Goal: Task Accomplishment & Management: Use online tool/utility

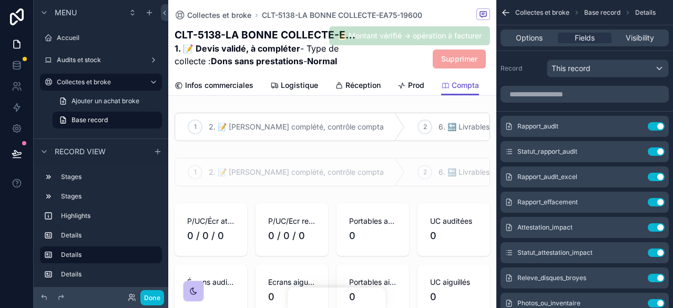
scroll to position [105, 0]
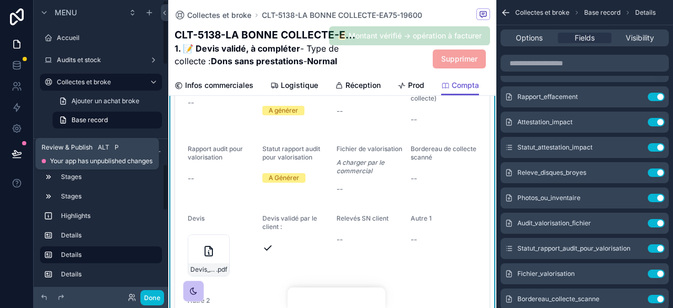
click at [18, 155] on icon at bounding box center [17, 153] width 11 height 11
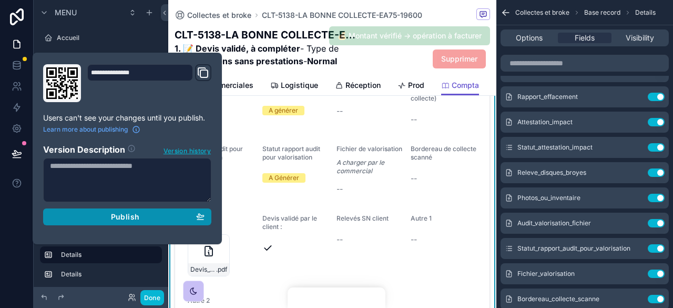
click at [153, 215] on div "Publish" at bounding box center [127, 216] width 155 height 9
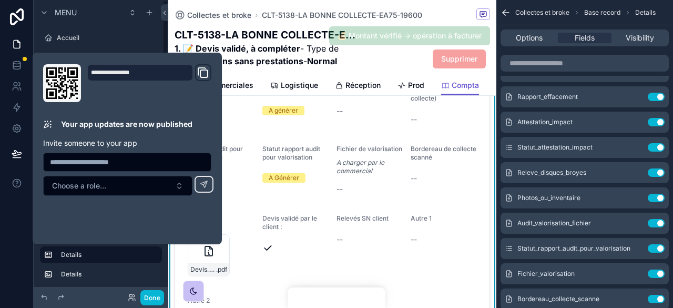
click at [337, 128] on div "Relevé SN des disques broyés --" at bounding box center [370, 102] width 66 height 51
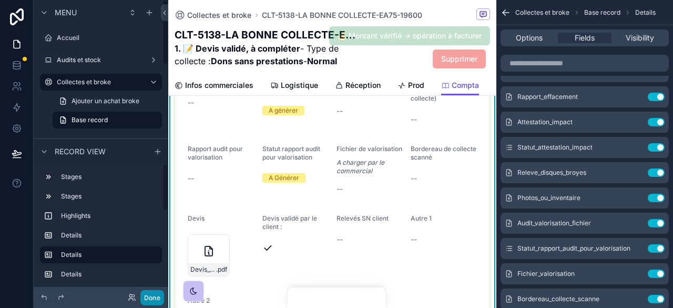
click at [150, 302] on button "Done" at bounding box center [152, 297] width 24 height 15
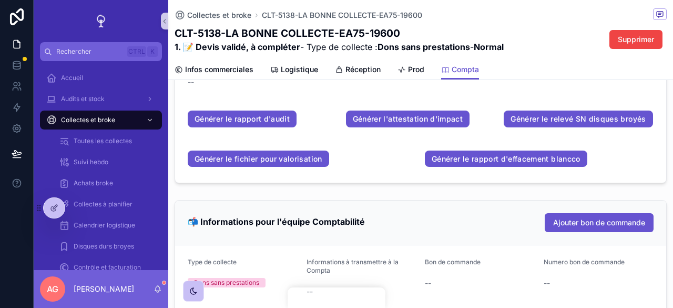
scroll to position [473, 0]
